Goal: Task Accomplishment & Management: Manage account settings

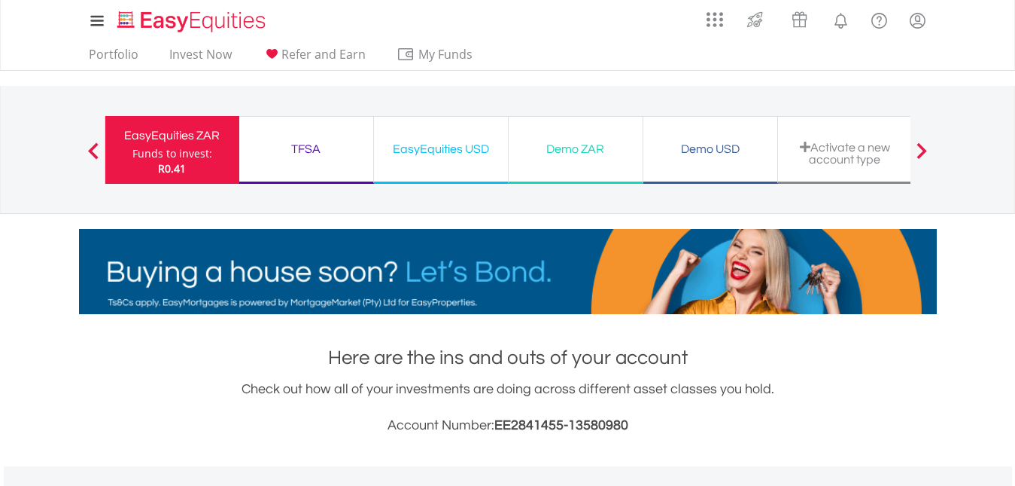
scroll to position [145, 286]
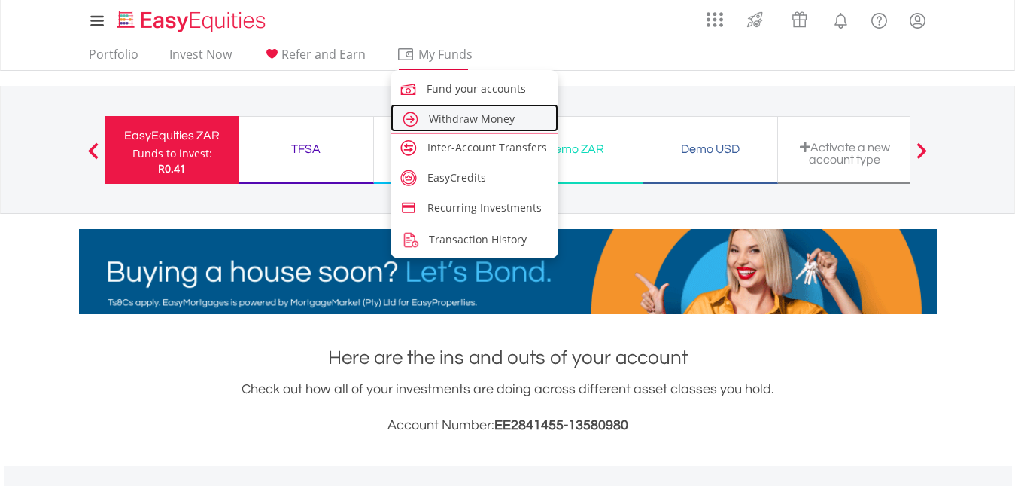
click at [449, 108] on link "Withdraw Money" at bounding box center [475, 118] width 169 height 28
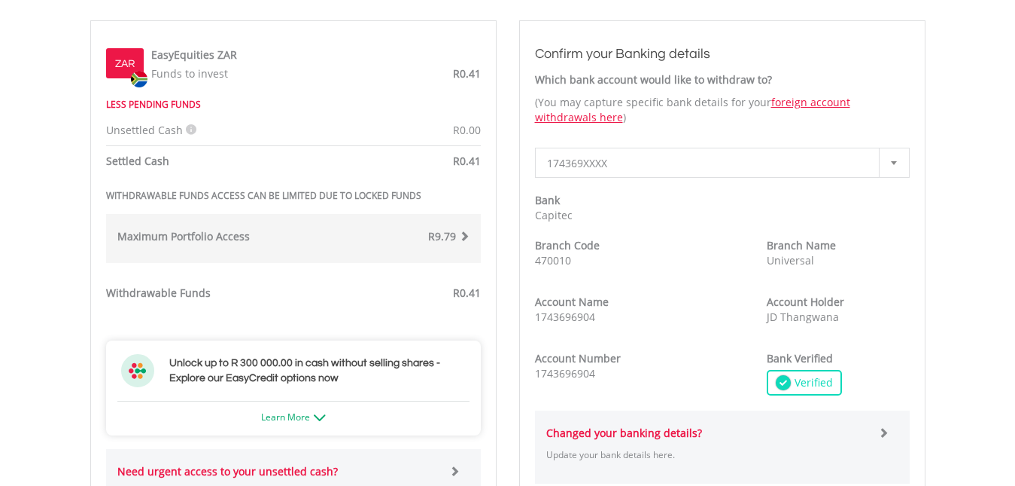
scroll to position [503, 0]
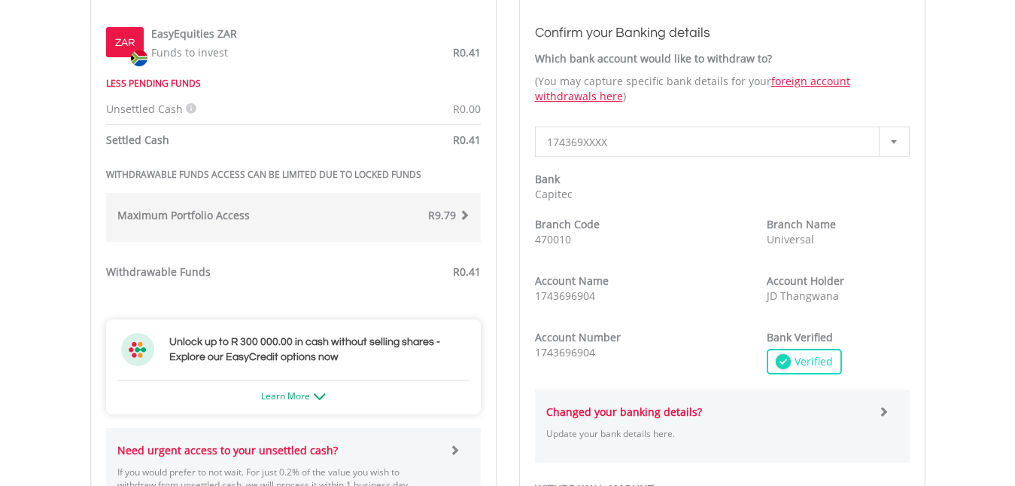
drag, startPoint x: 1028, startPoint y: 74, endPoint x: 1017, endPoint y: 218, distance: 144.9
click at [1015, 218] on html "My Investments Invest Now New Listings Sell My Recurring Investments Pending Or…" at bounding box center [507, 308] width 1015 height 1623
click at [466, 270] on span "R0.41" at bounding box center [467, 271] width 28 height 14
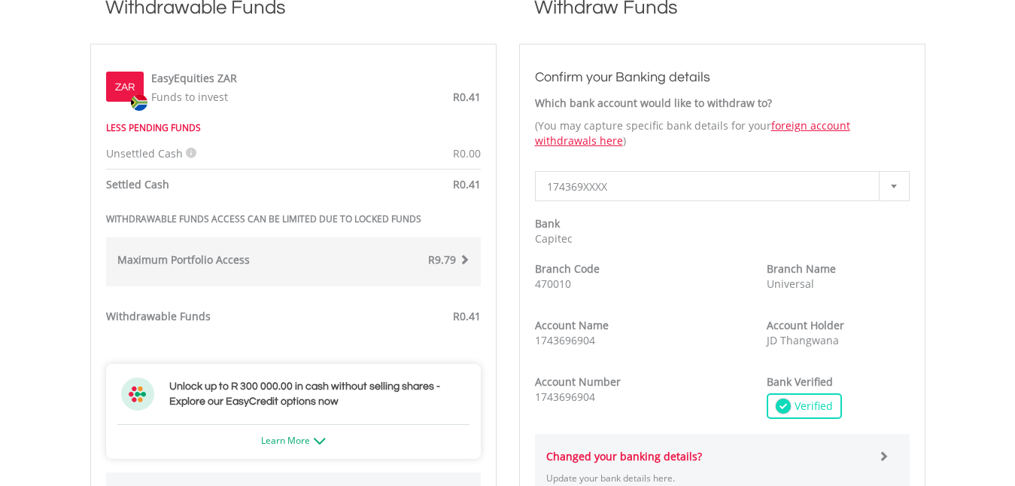
scroll to position [445, 0]
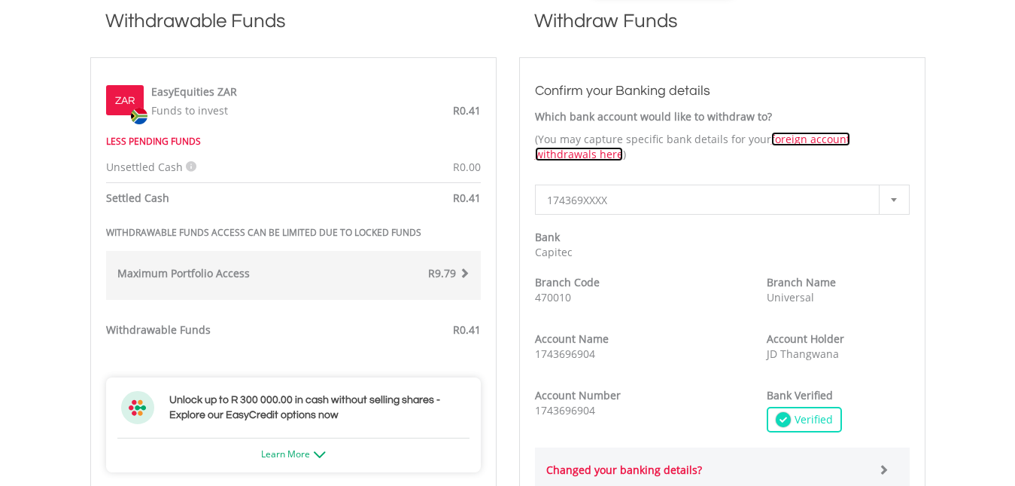
click at [793, 141] on link "foreign account withdrawals here" at bounding box center [692, 146] width 315 height 29
